Goal: Entertainment & Leisure: Browse casually

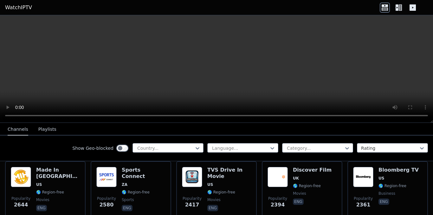
scroll to position [292, 0]
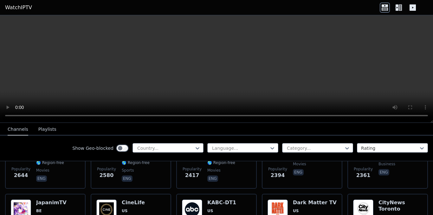
click at [45, 128] on button "Playlists" at bounding box center [47, 130] width 18 height 12
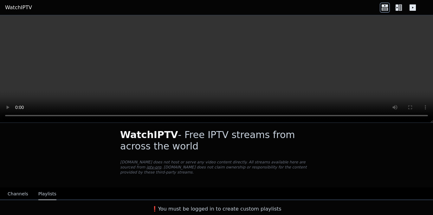
scroll to position [0, 0]
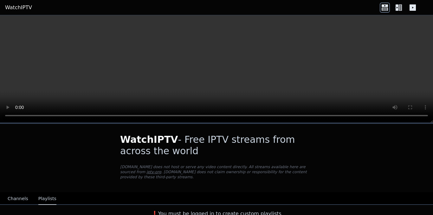
click at [384, 9] on icon at bounding box center [385, 8] width 10 height 10
click at [18, 193] on button "Channels" at bounding box center [18, 199] width 21 height 12
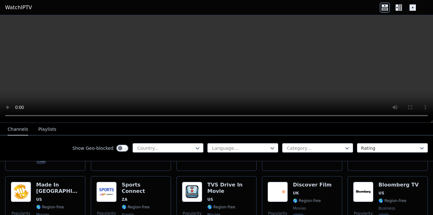
scroll to position [250, 0]
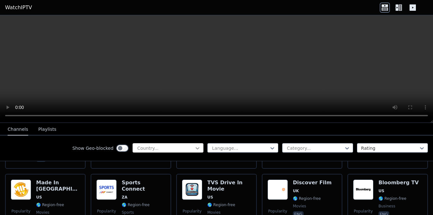
click at [194, 146] on icon at bounding box center [197, 148] width 6 height 6
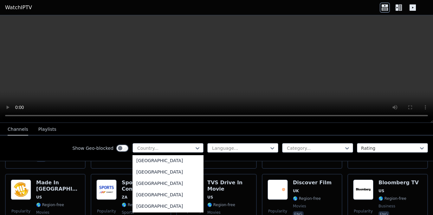
scroll to position [351, 0]
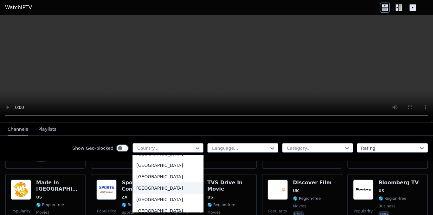
click at [134, 187] on div "[GEOGRAPHIC_DATA]" at bounding box center [168, 188] width 71 height 11
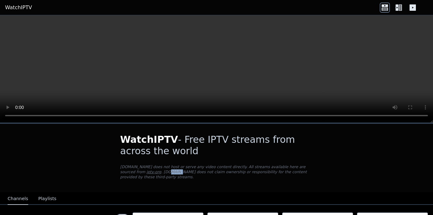
click at [124, 180] on div "WatchIPTV - Free IPTV streams from across the world [DOMAIN_NAME] does not host…" at bounding box center [216, 158] width 213 height 69
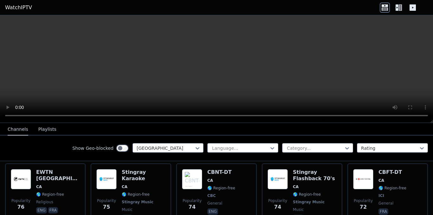
scroll to position [562, 0]
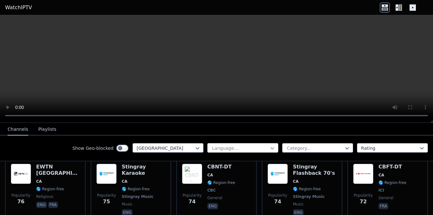
click at [269, 148] on icon at bounding box center [272, 148] width 6 height 6
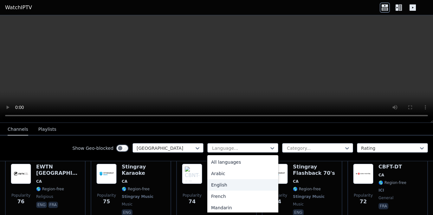
click at [238, 183] on div "English" at bounding box center [242, 185] width 71 height 11
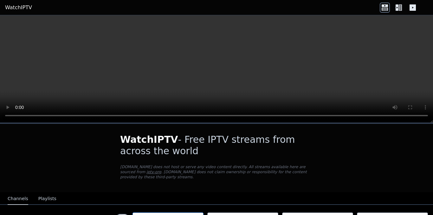
click at [194, 215] on icon at bounding box center [197, 218] width 6 height 6
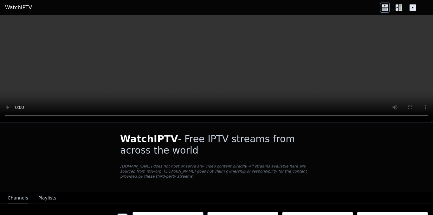
scroll to position [298, 0]
click at [194, 214] on icon at bounding box center [197, 217] width 6 height 6
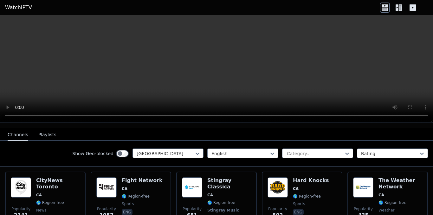
scroll to position [77, 0]
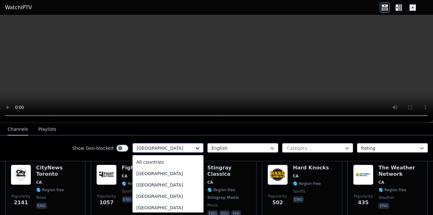
click at [194, 149] on icon at bounding box center [197, 148] width 6 height 6
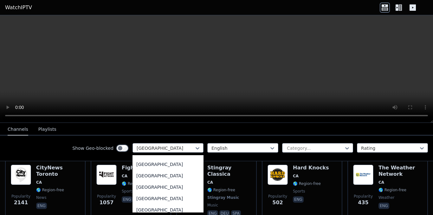
scroll to position [2202, 0]
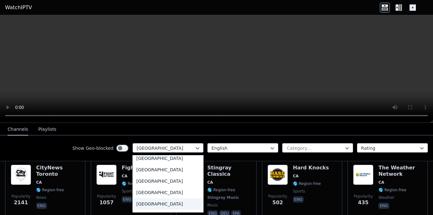
click at [161, 203] on div "[GEOGRAPHIC_DATA]" at bounding box center [168, 204] width 71 height 11
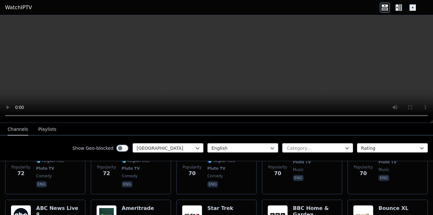
scroll to position [3367, 0]
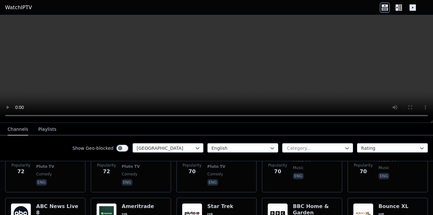
scroll to position [1204, 0]
